Goal: Book appointment/travel/reservation

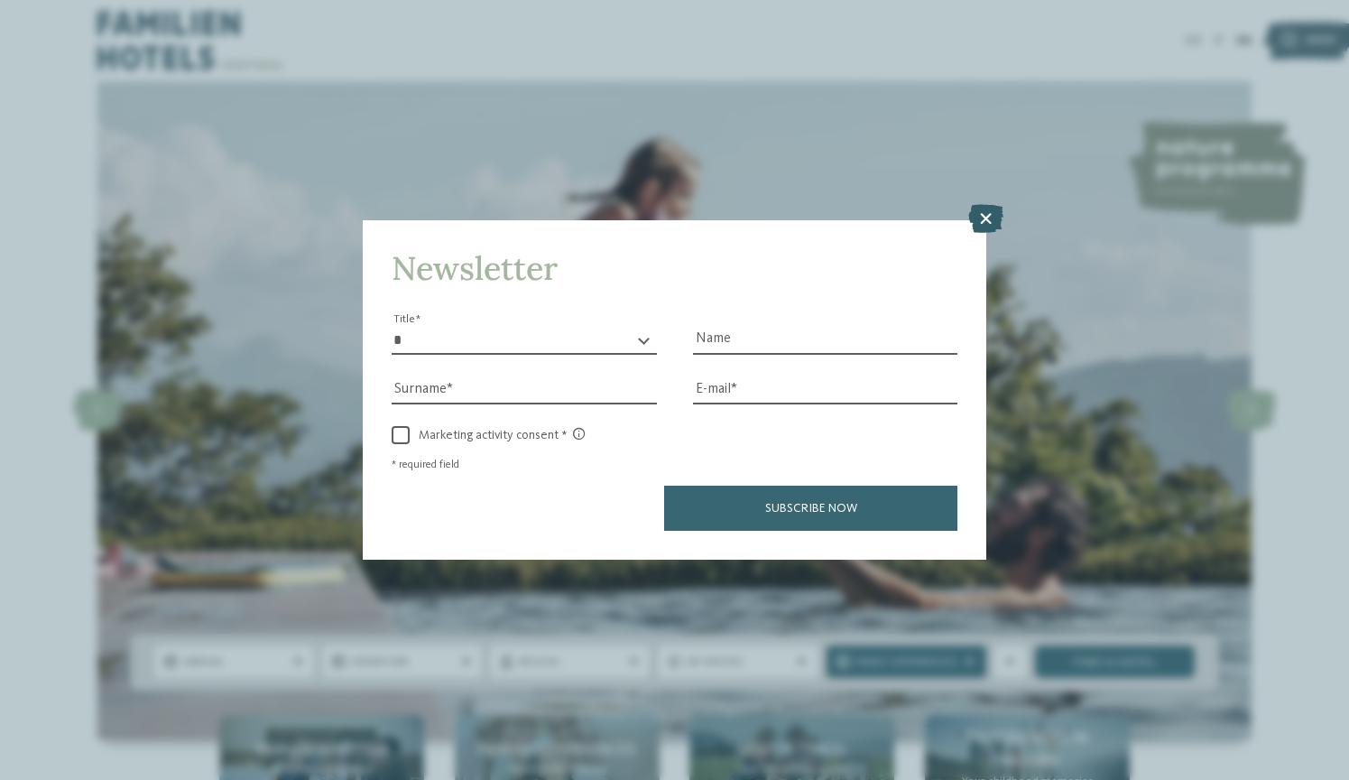
click at [984, 205] on icon at bounding box center [985, 219] width 35 height 29
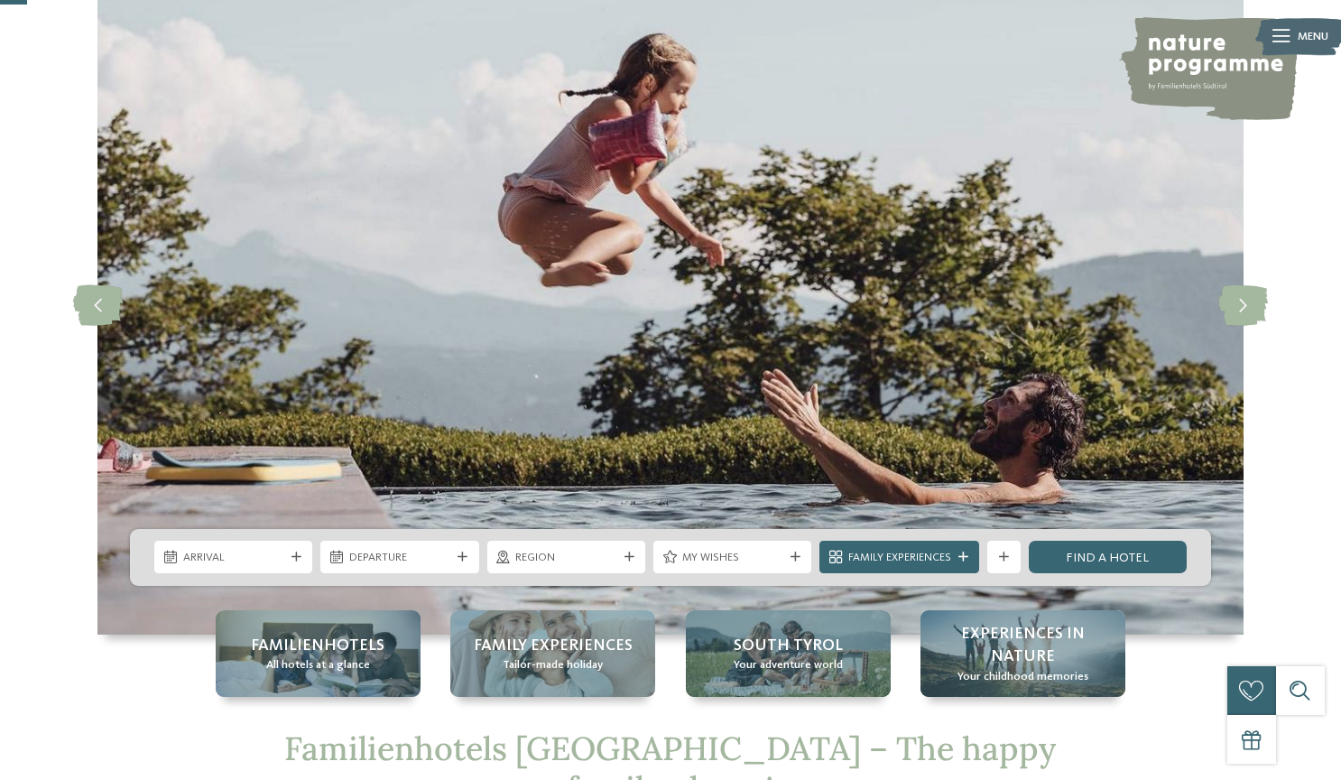
scroll to position [263, 0]
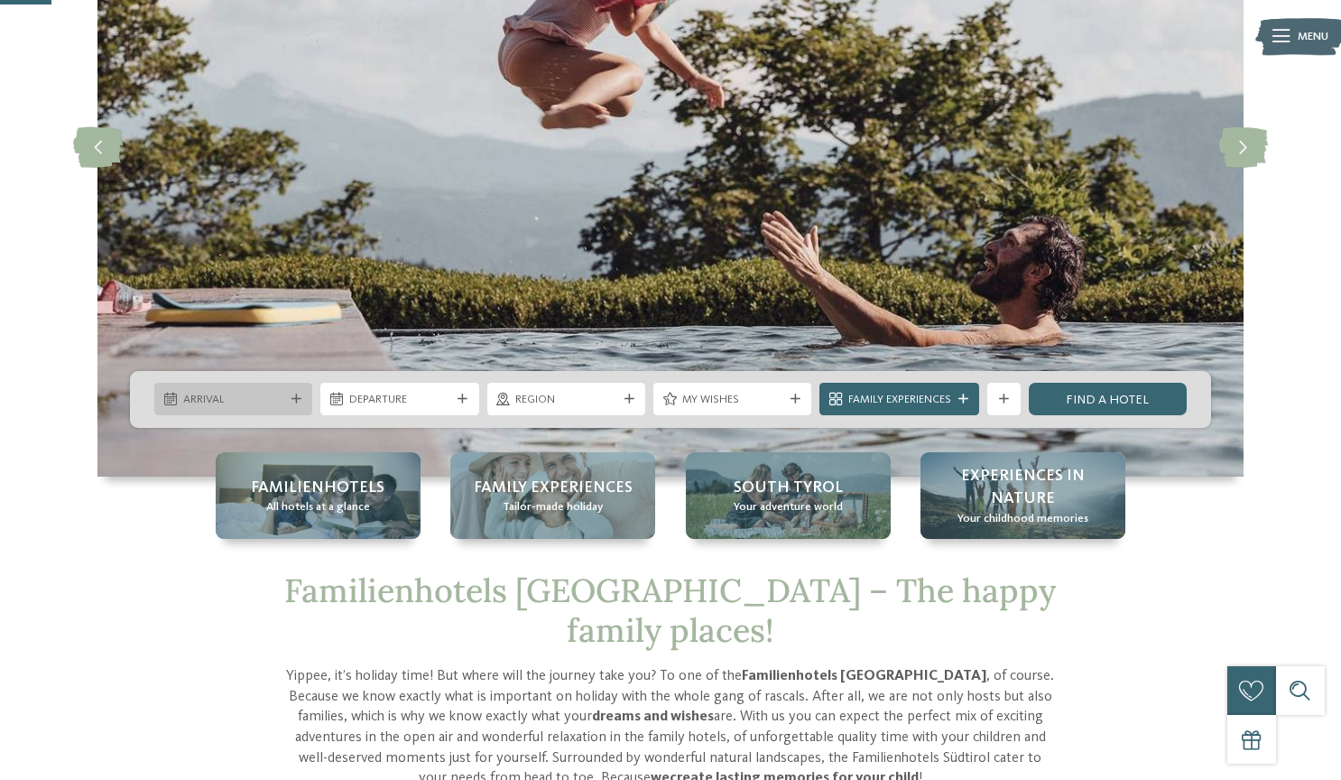
click at [251, 404] on span "Arrival" at bounding box center [233, 400] width 101 height 16
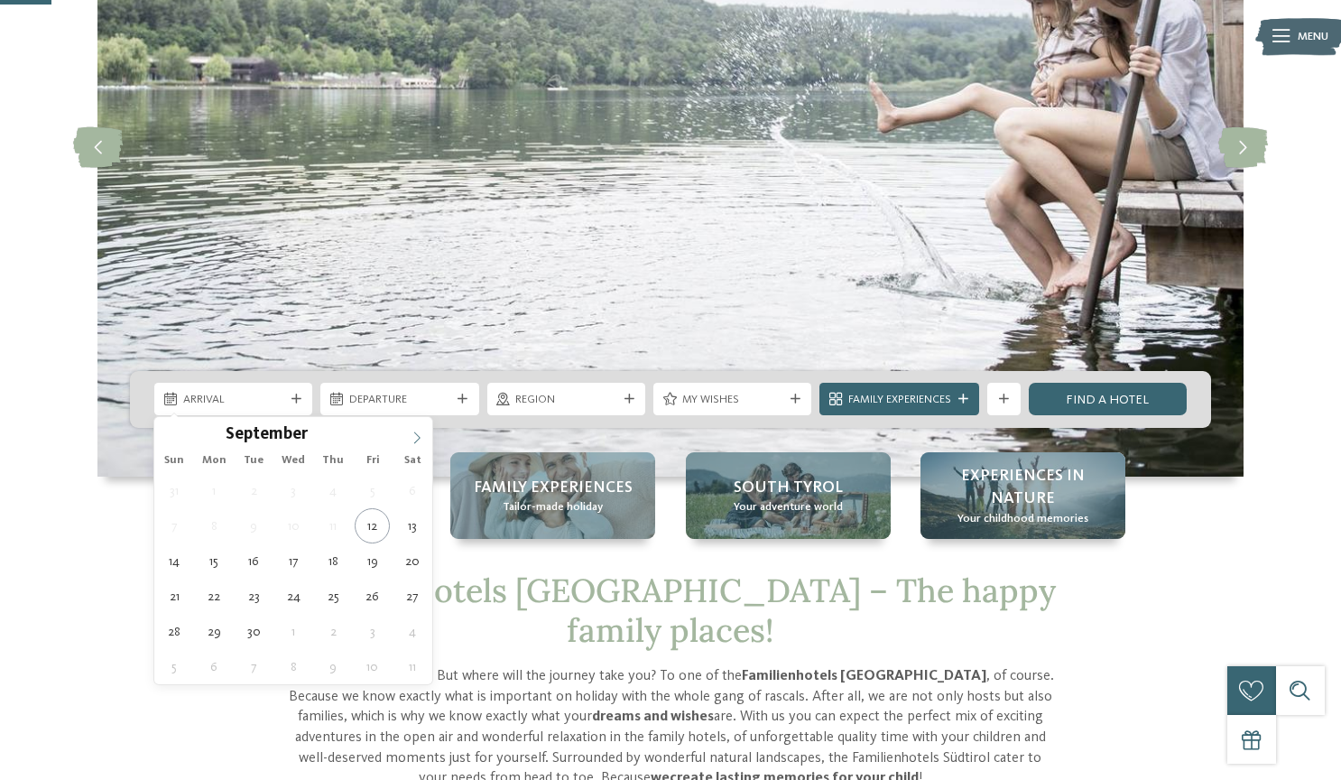
click at [421, 434] on icon at bounding box center [417, 437] width 13 height 13
type input "****"
click at [421, 434] on icon at bounding box center [417, 437] width 13 height 13
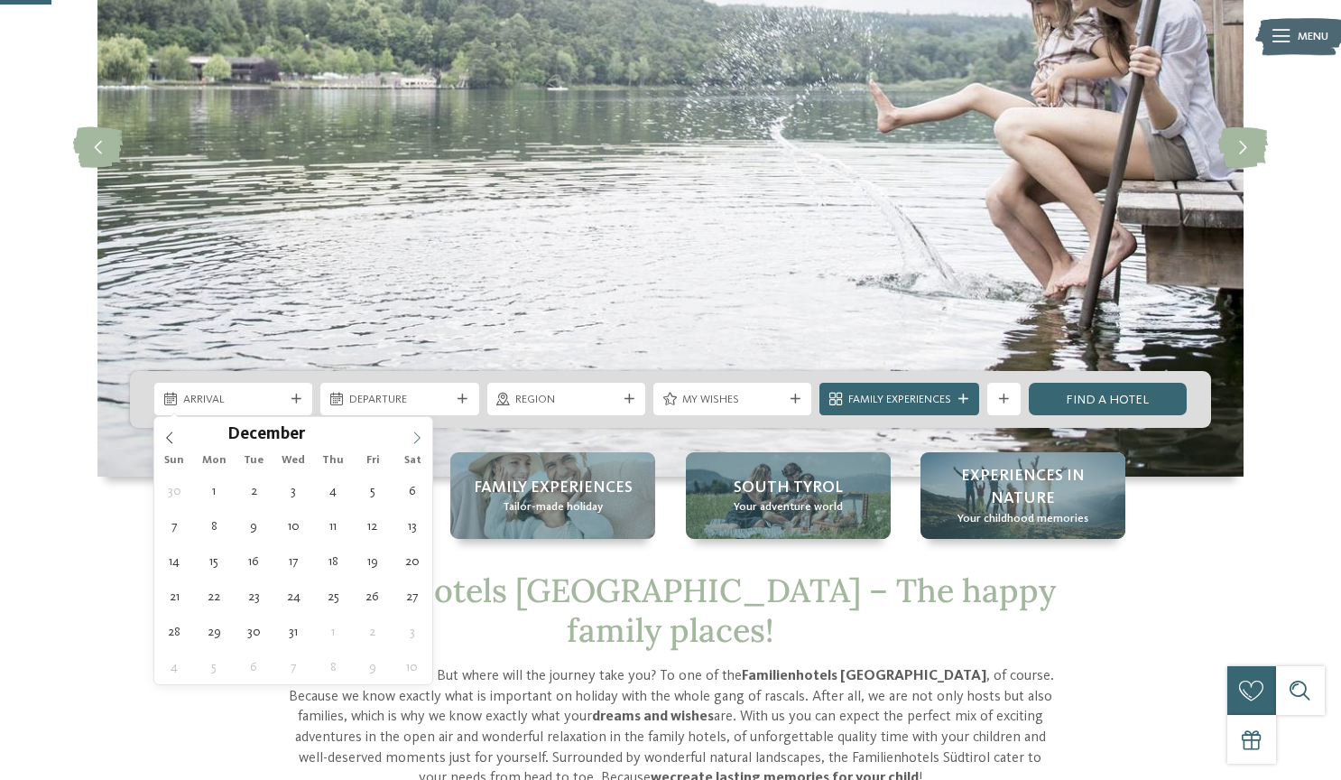
click at [421, 434] on icon at bounding box center [417, 437] width 13 height 13
type div "13.05.2026"
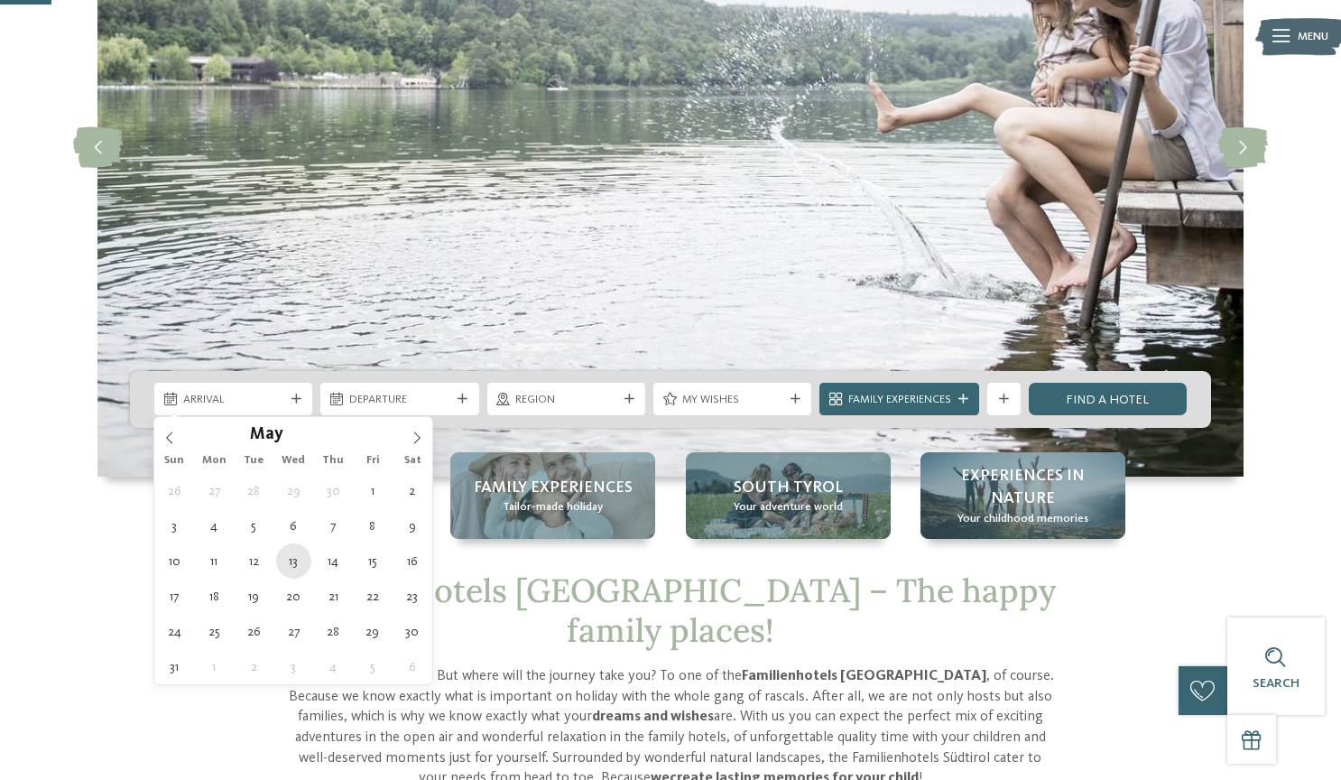
type input "****"
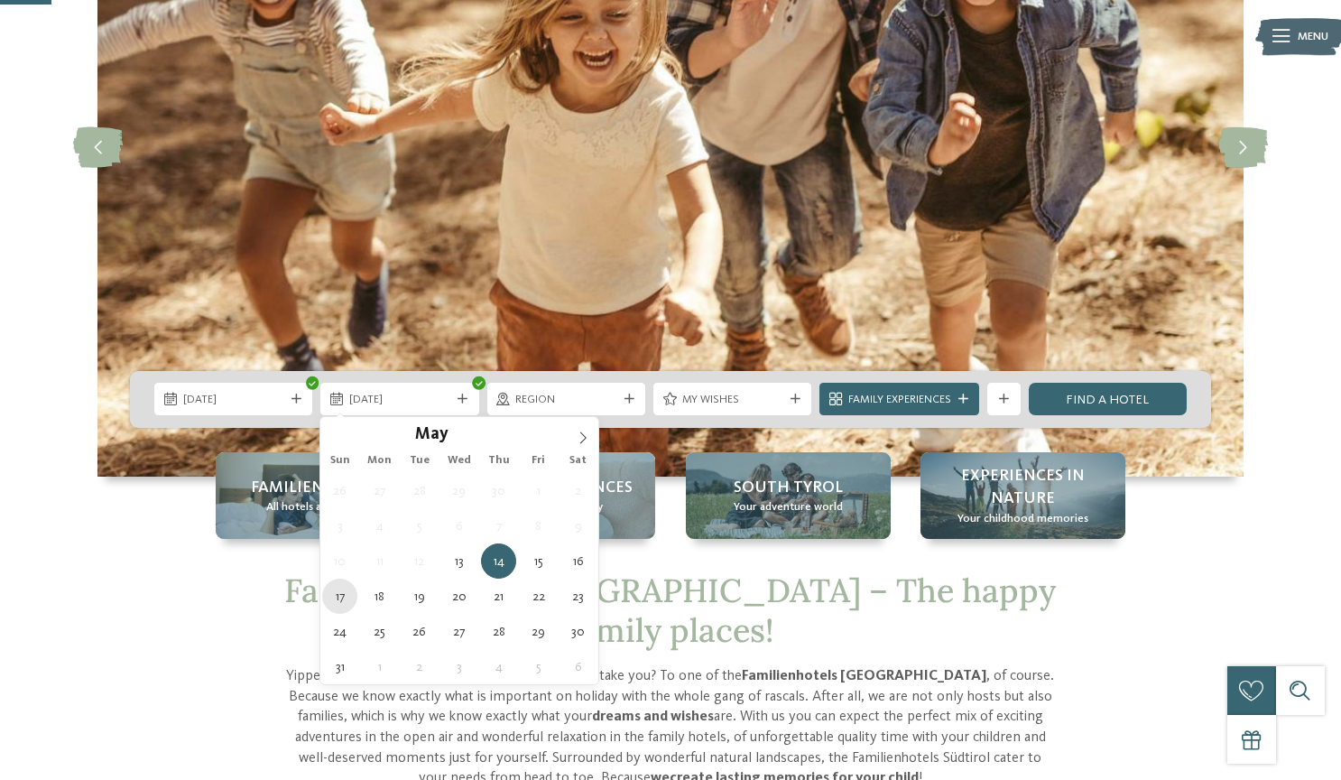
type div "17.05.2026"
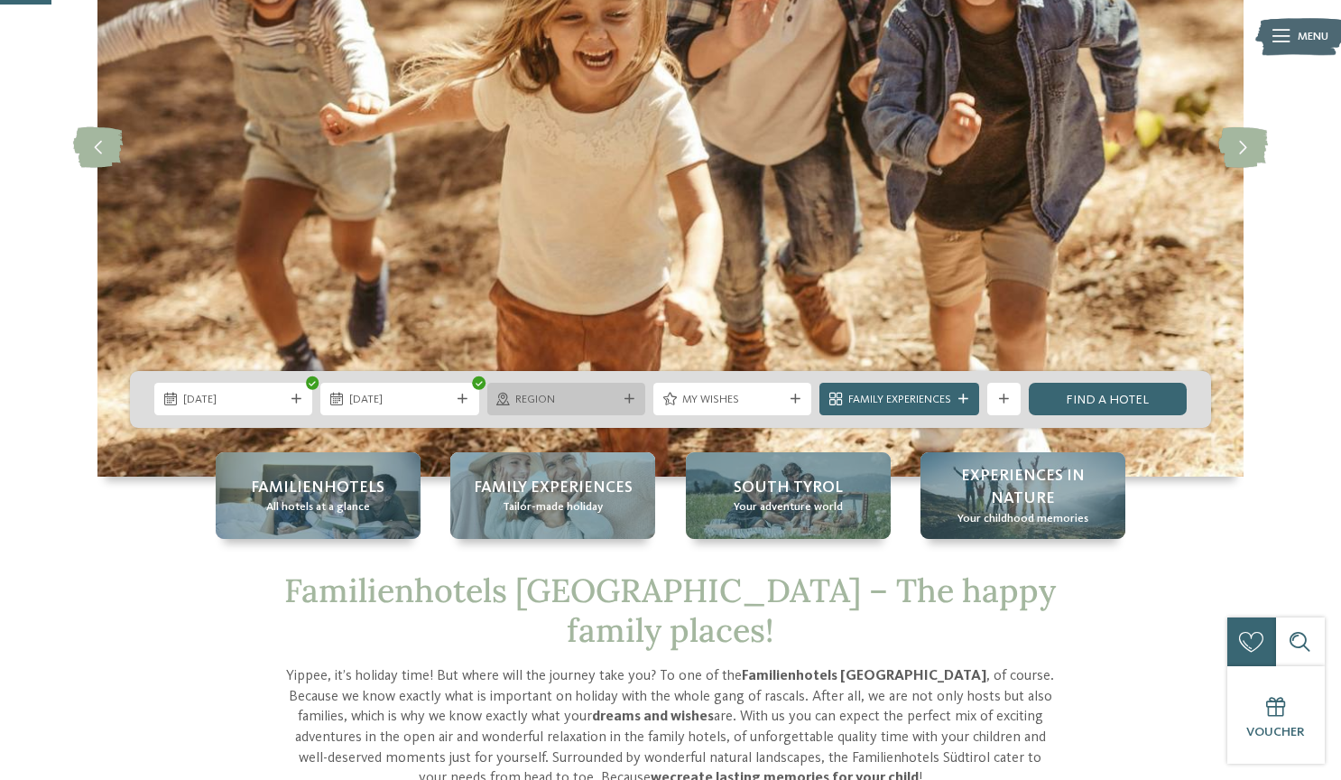
click at [543, 392] on span "Region" at bounding box center [565, 400] width 101 height 16
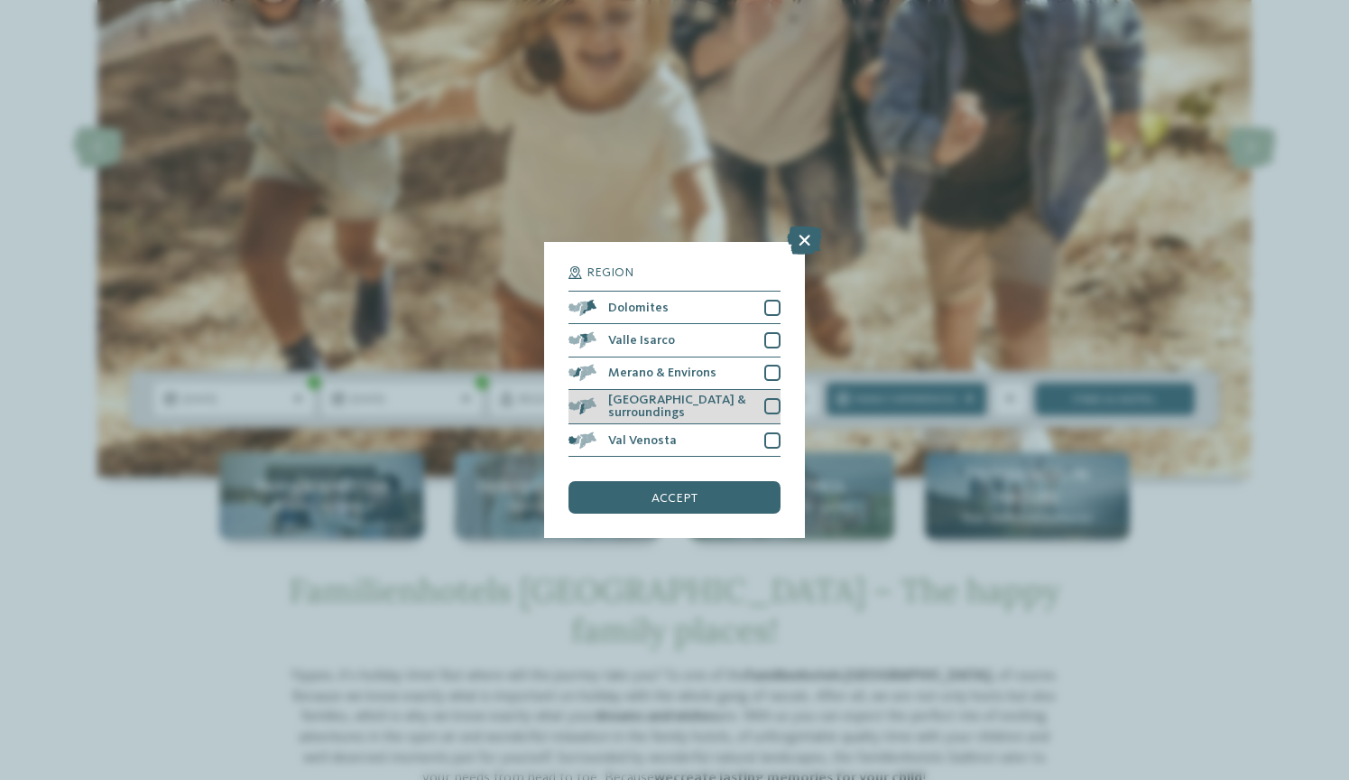
click at [766, 398] on div at bounding box center [772, 406] width 16 height 16
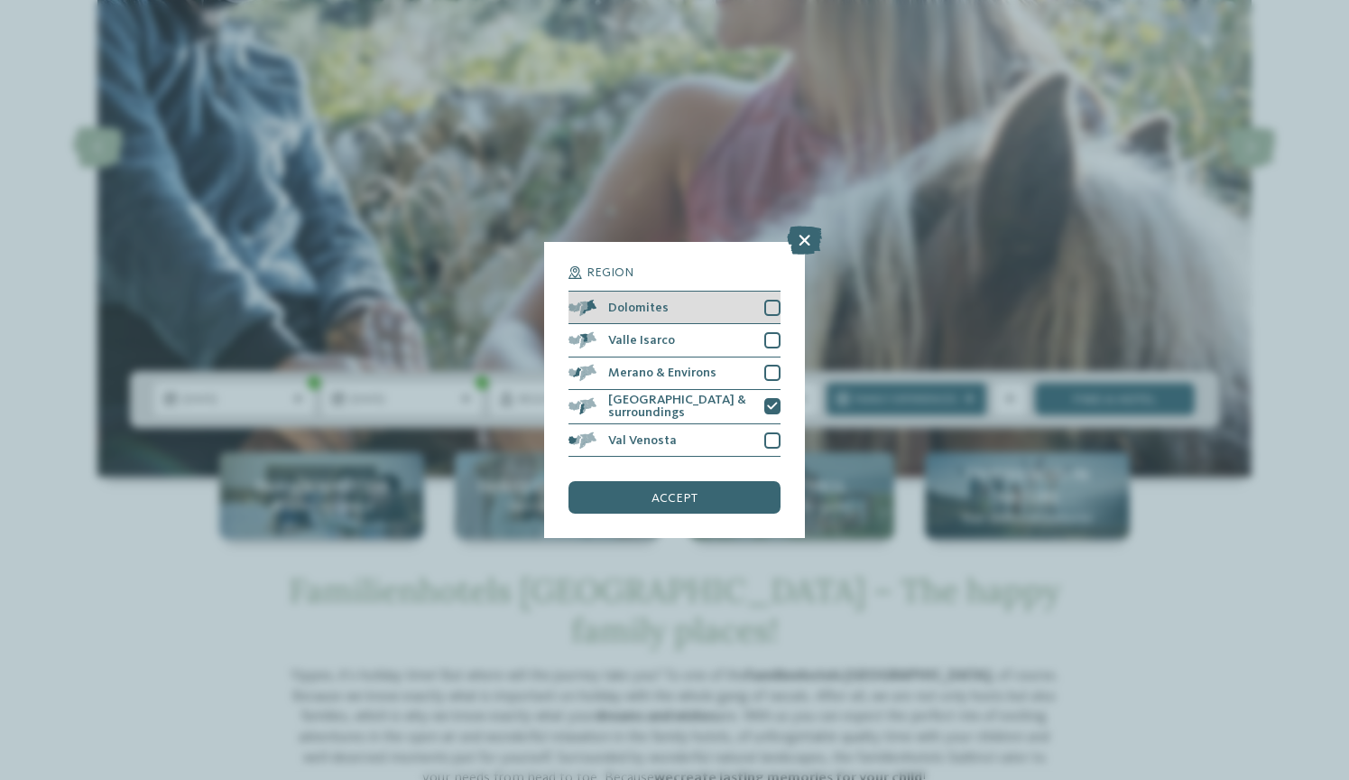
click at [771, 300] on div at bounding box center [772, 308] width 16 height 16
click at [699, 481] on div "accept" at bounding box center [674, 497] width 211 height 32
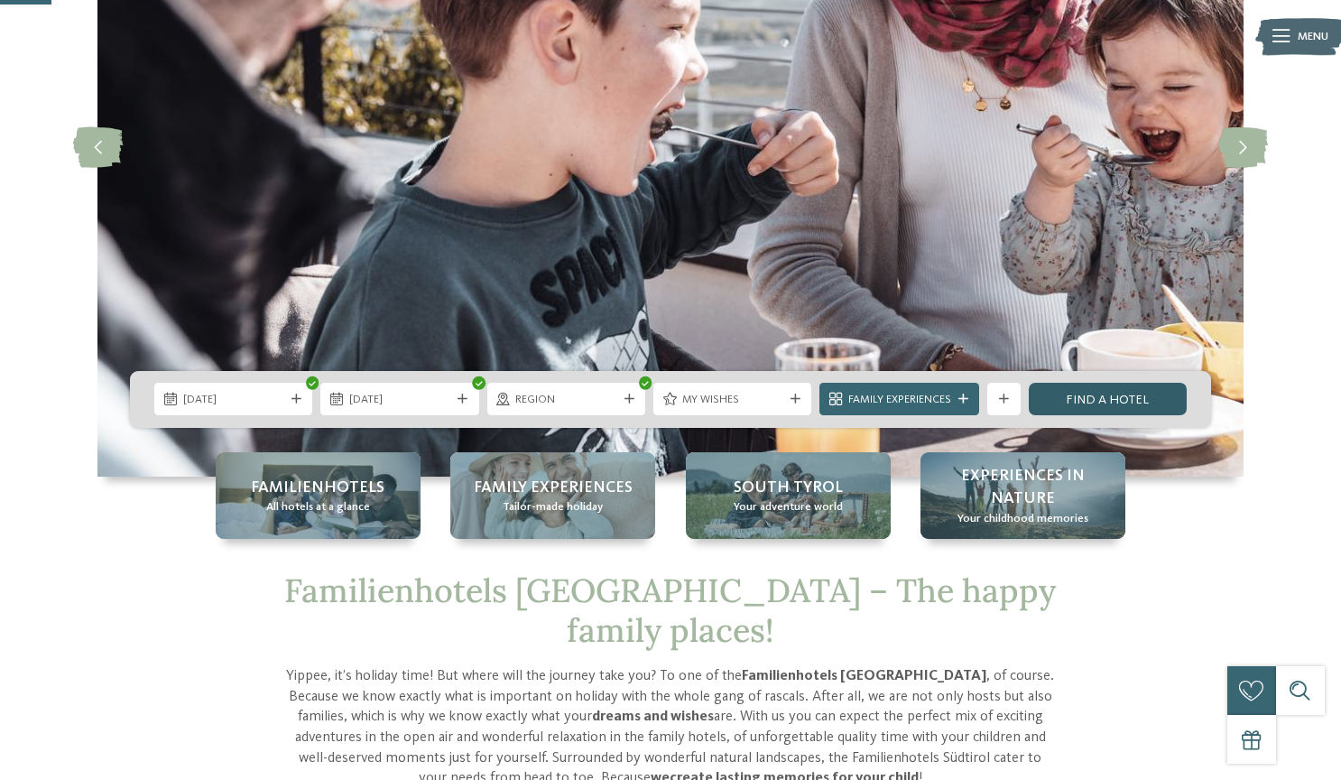
click at [1083, 405] on link "Find a hotel" at bounding box center [1108, 399] width 158 height 32
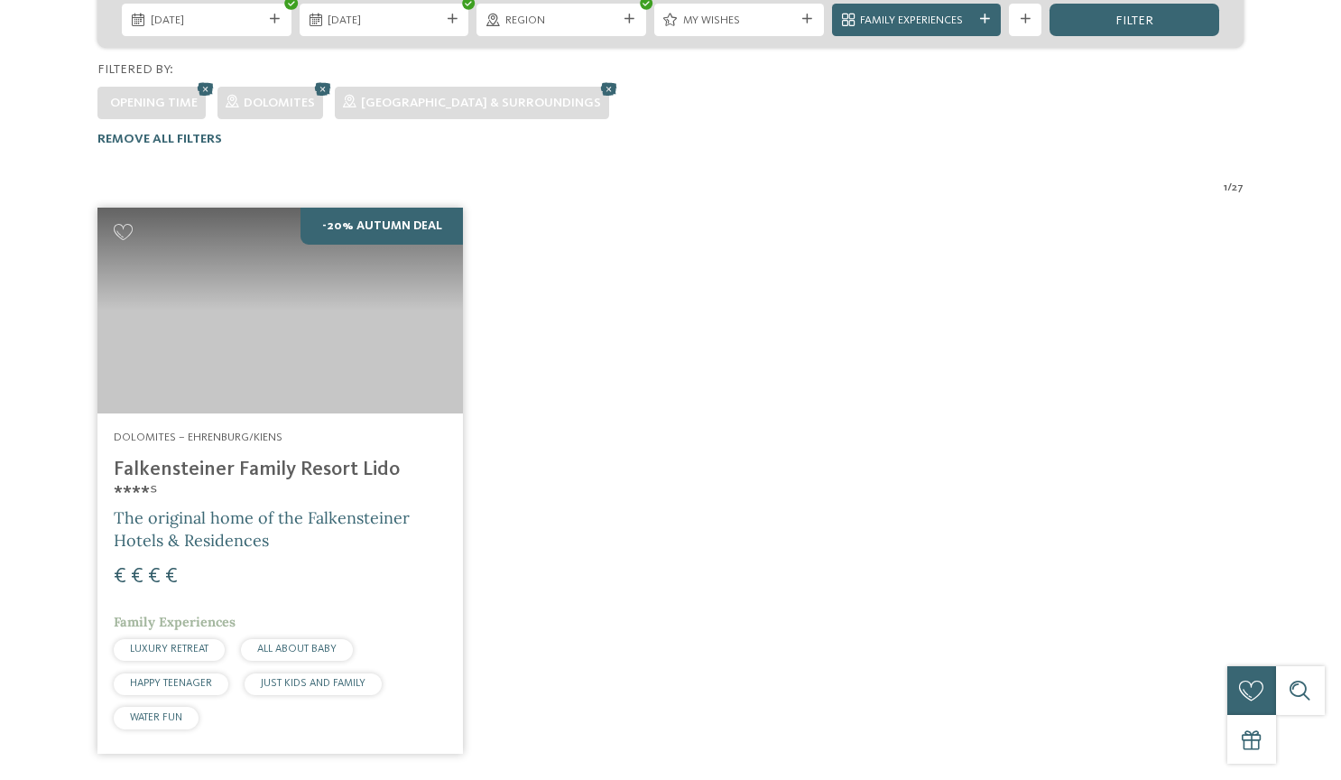
scroll to position [481, 0]
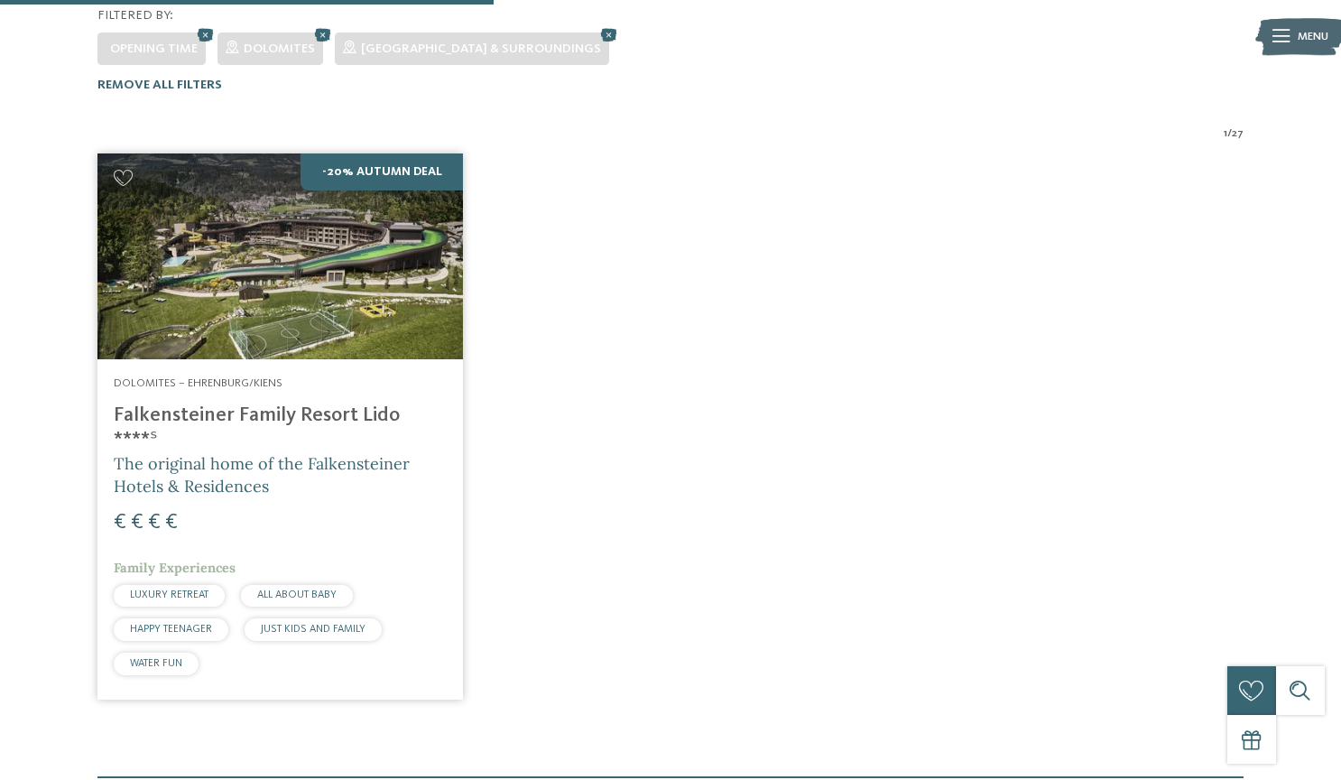
click at [332, 236] on img at bounding box center [280, 256] width 366 height 206
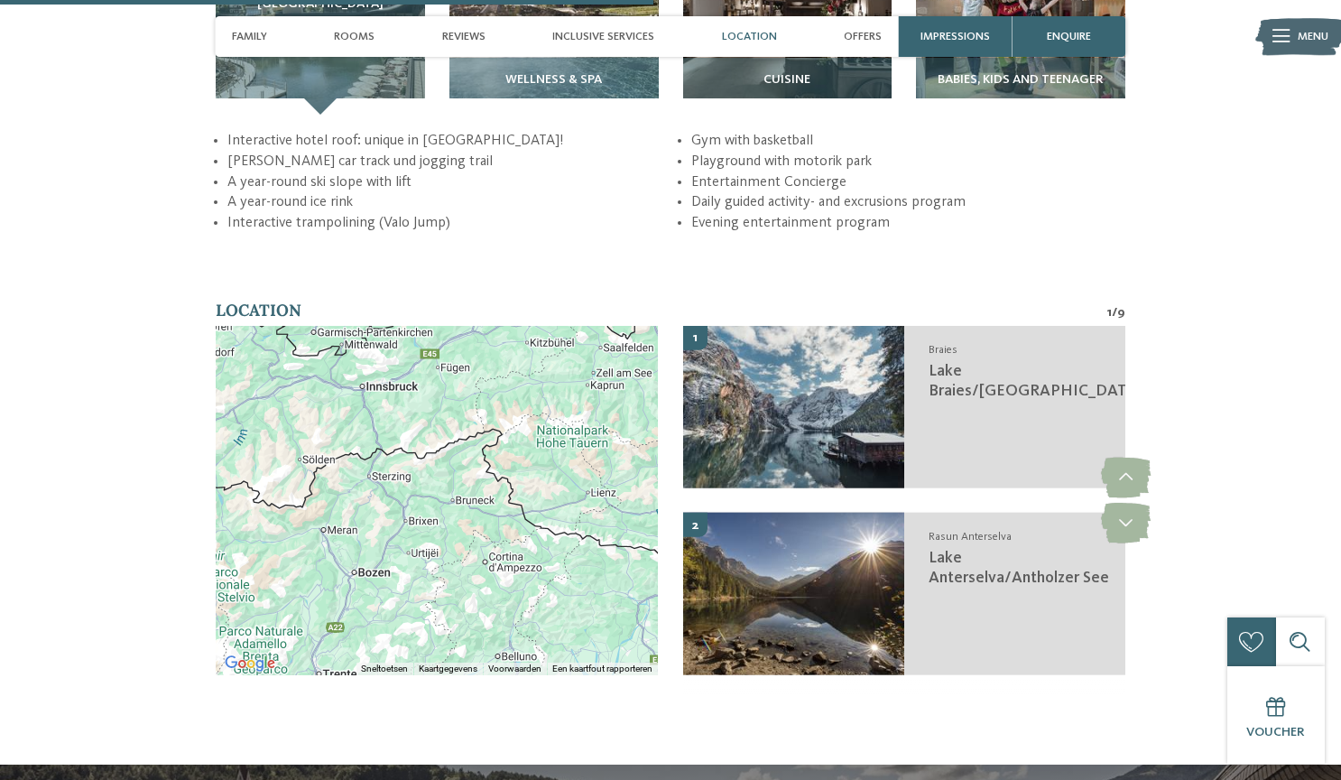
scroll to position [2702, 0]
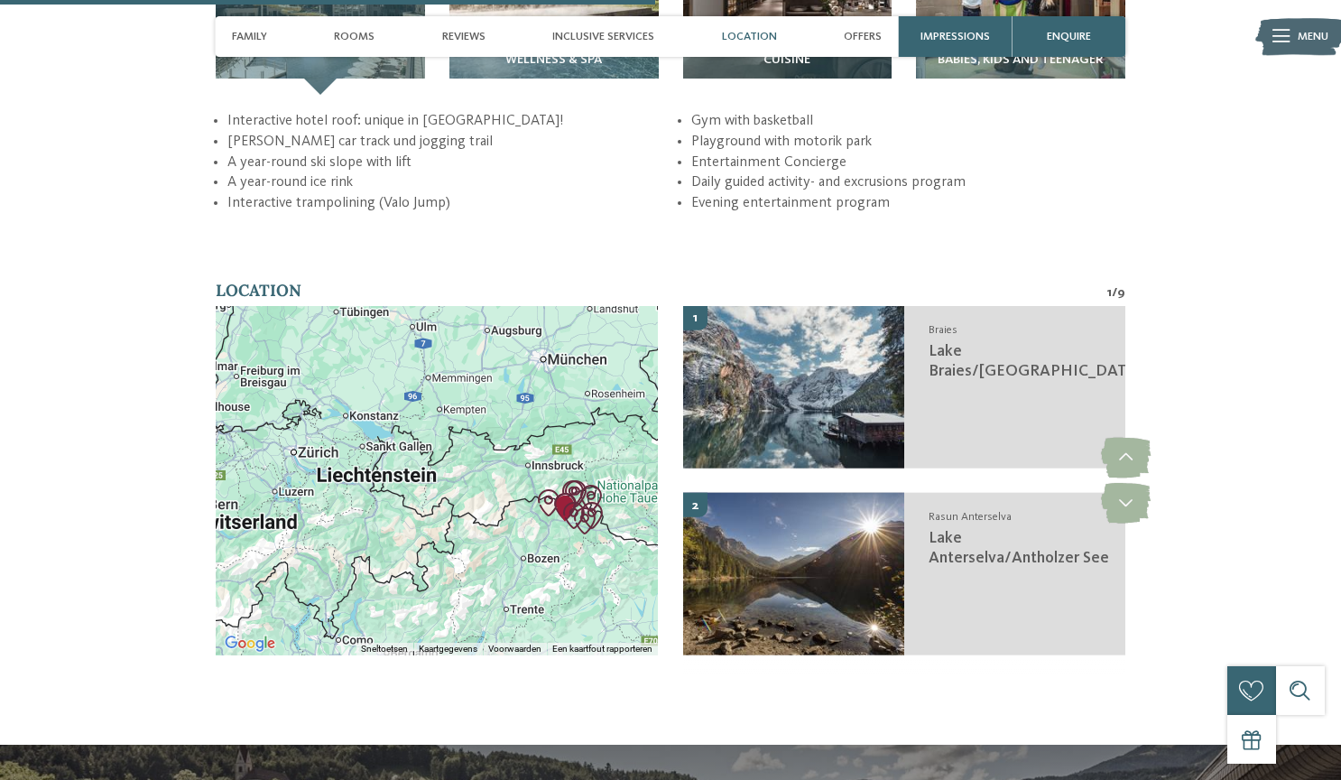
drag, startPoint x: 580, startPoint y: 591, endPoint x: 502, endPoint y: 467, distance: 147.2
click at [503, 467] on div at bounding box center [437, 480] width 443 height 349
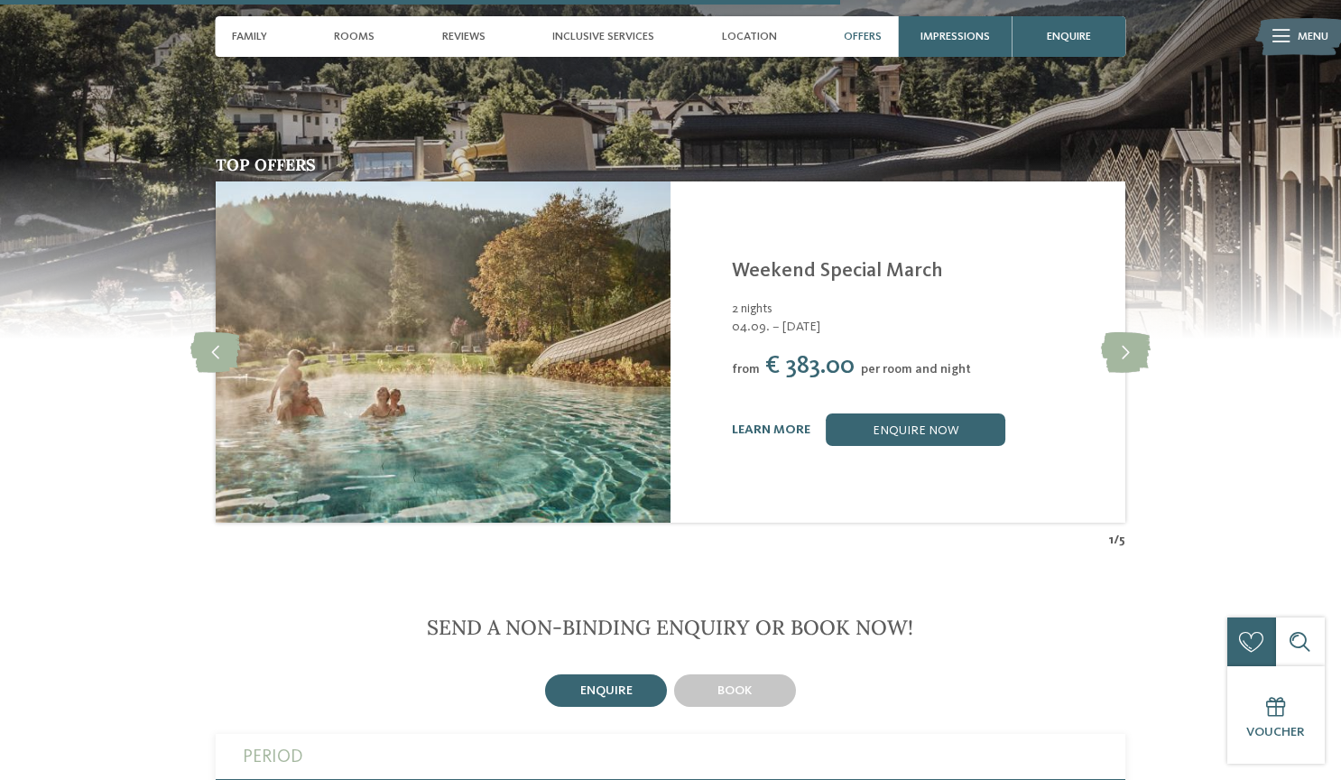
scroll to position [3477, 0]
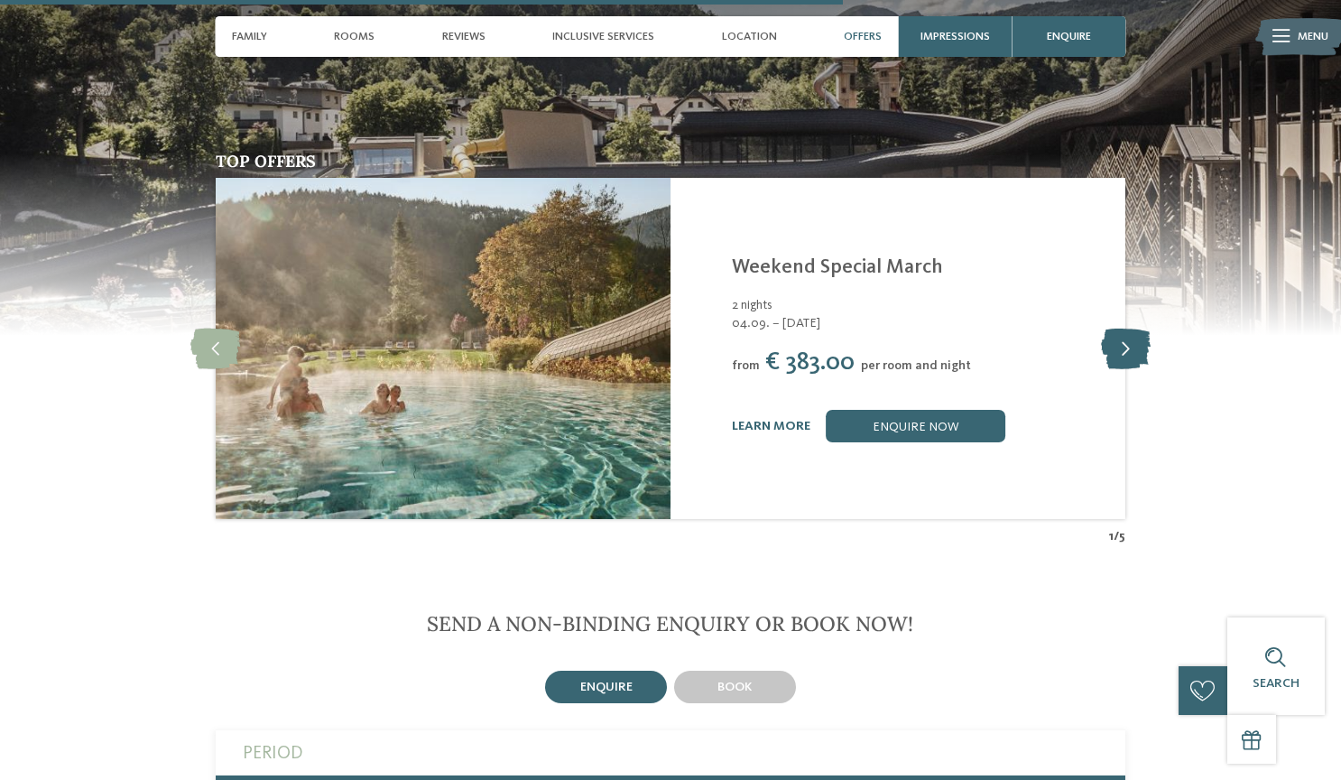
click at [1127, 357] on icon at bounding box center [1126, 349] width 50 height 41
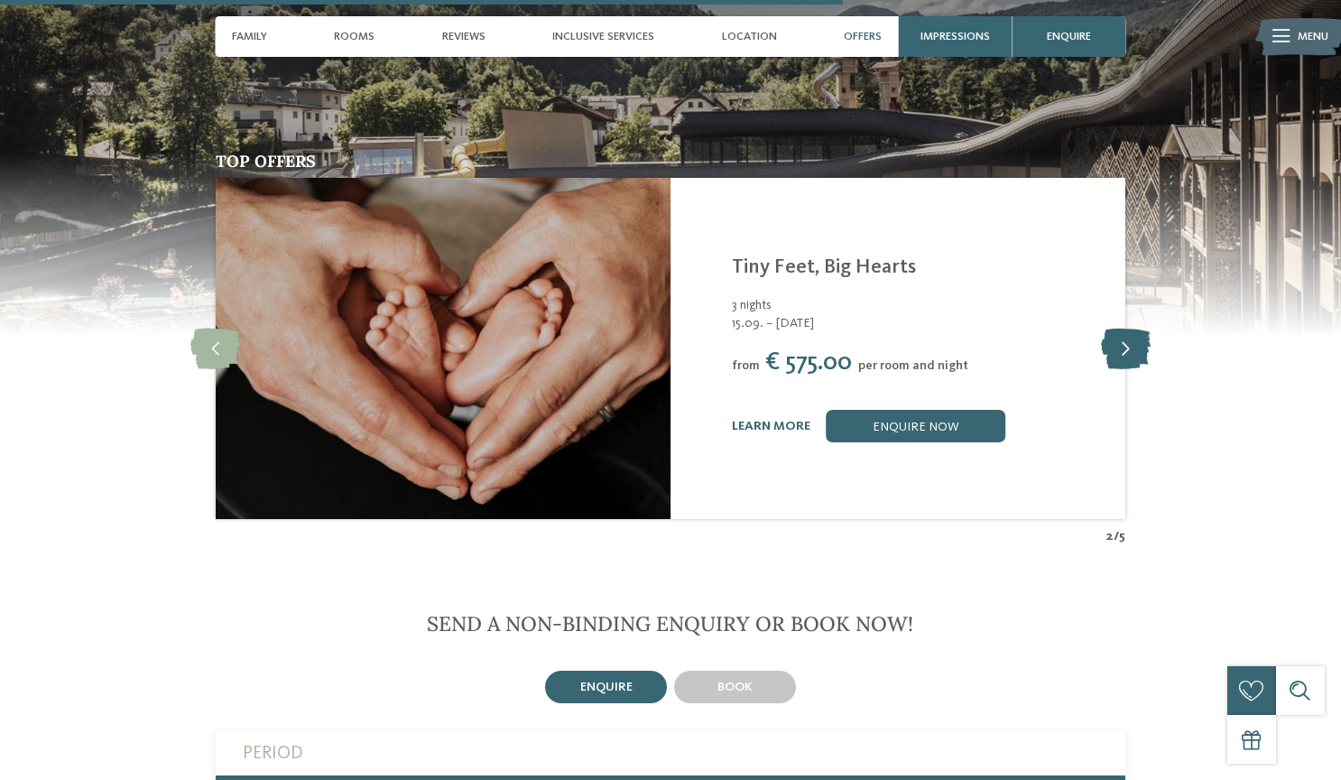
click at [1127, 357] on icon at bounding box center [1126, 349] width 50 height 41
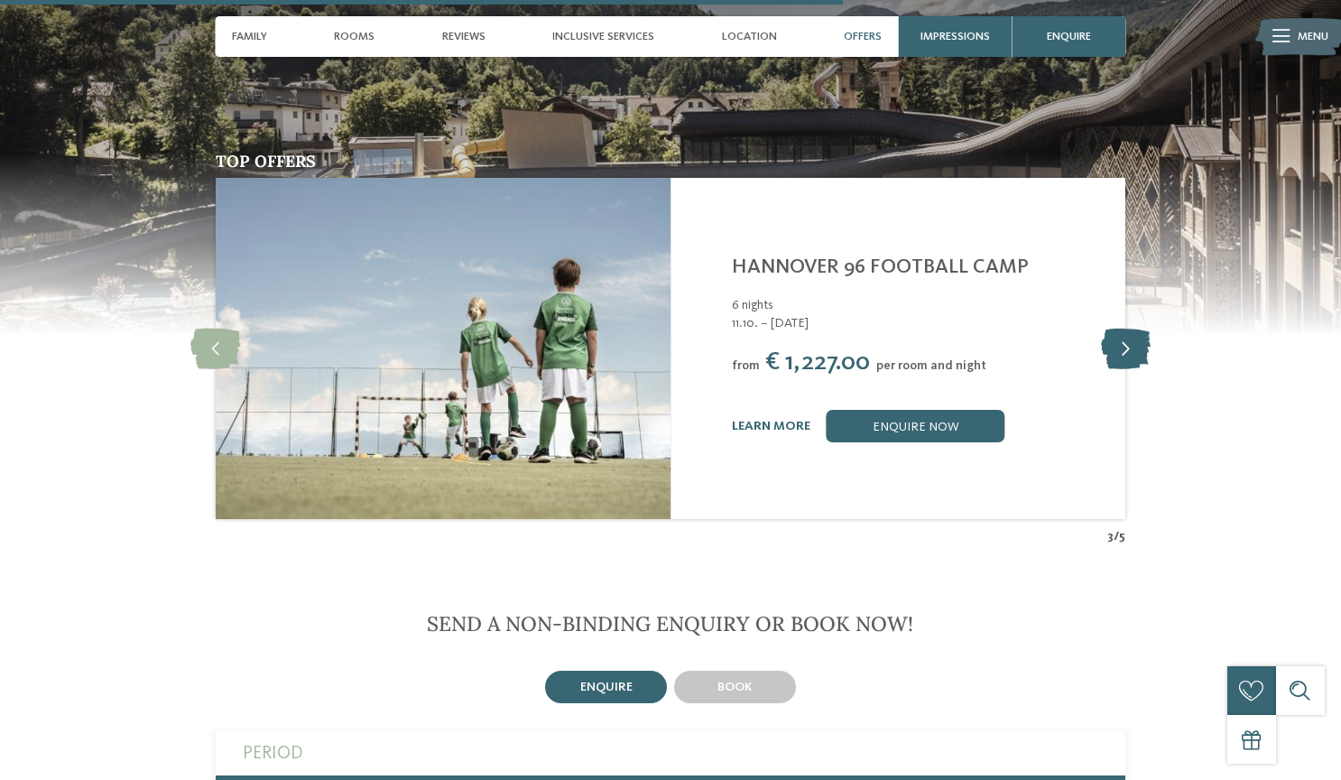
click at [1127, 357] on icon at bounding box center [1126, 349] width 50 height 41
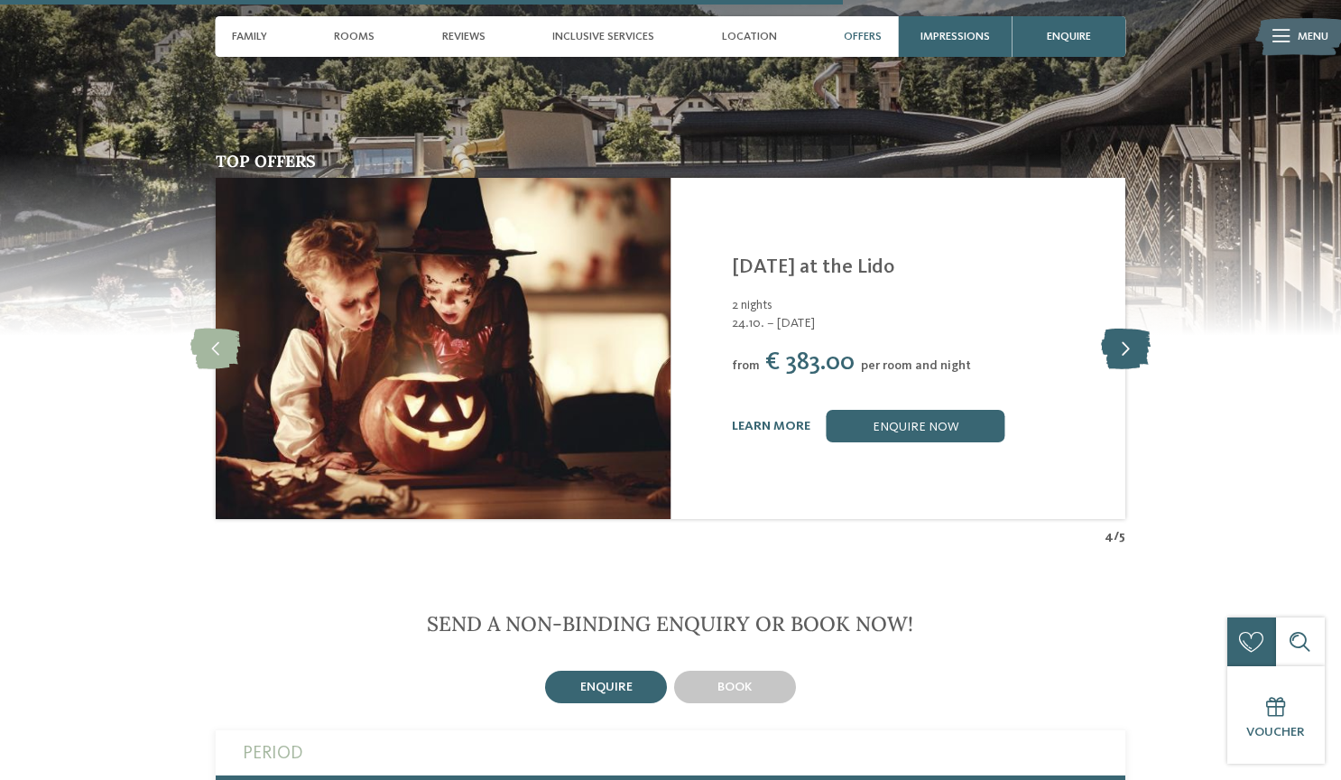
click at [1127, 357] on icon at bounding box center [1126, 349] width 50 height 41
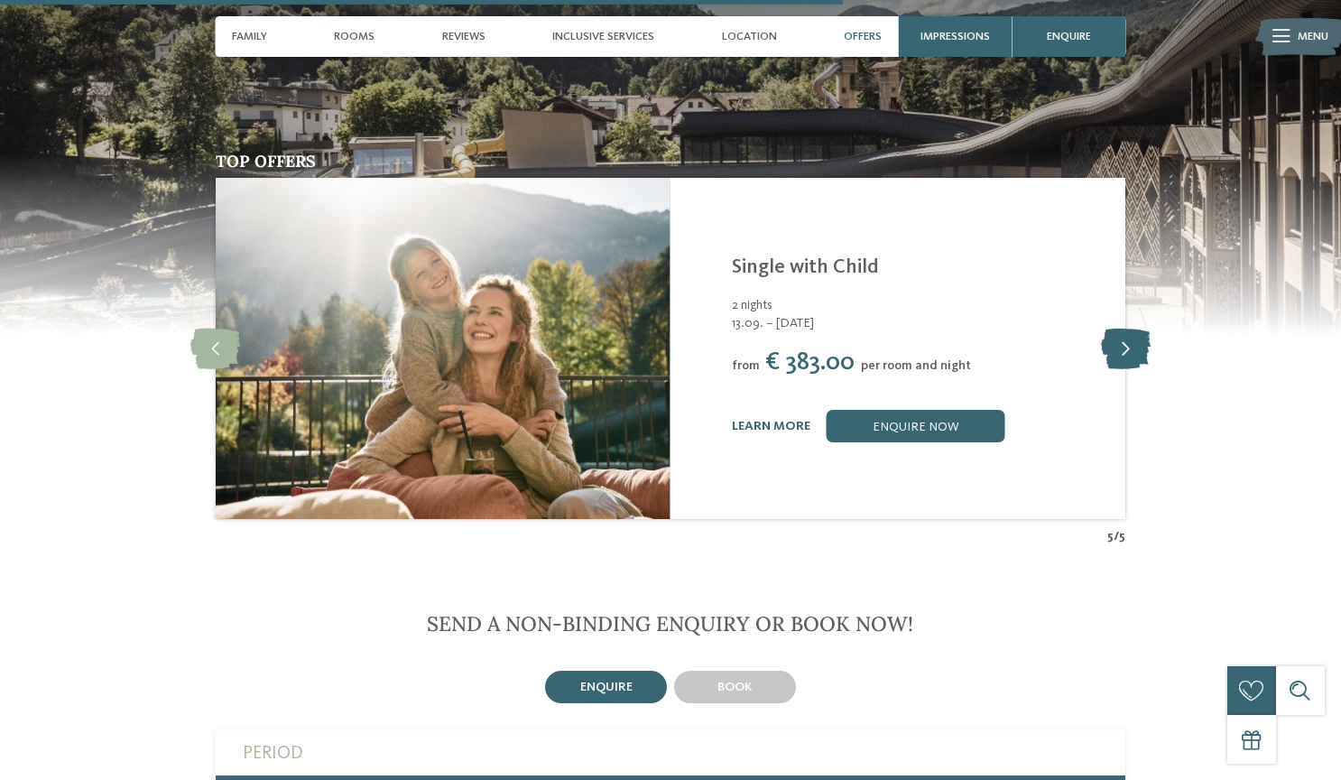
click at [1127, 357] on icon at bounding box center [1126, 349] width 50 height 41
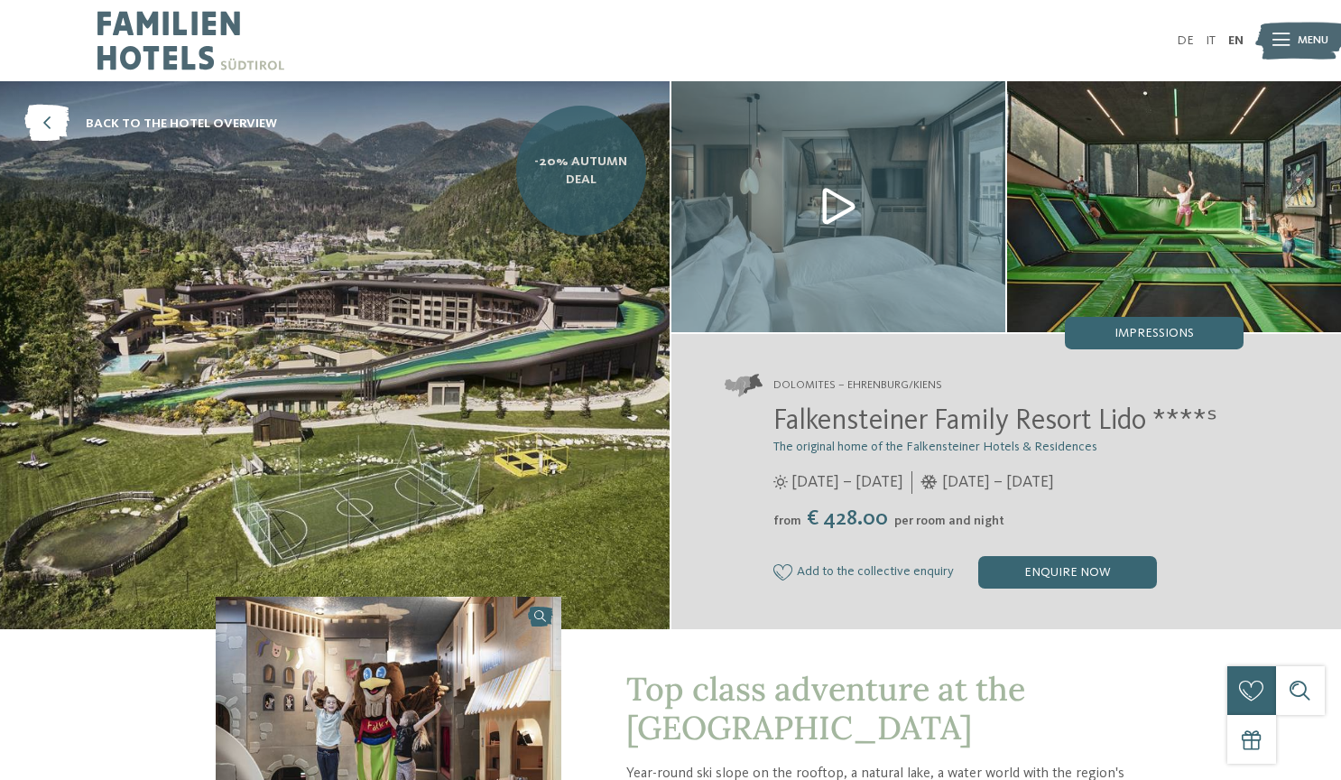
scroll to position [0, 0]
click at [600, 181] on span "-20% Autumn Deal" at bounding box center [581, 171] width 106 height 36
